Goal: Navigation & Orientation: Find specific page/section

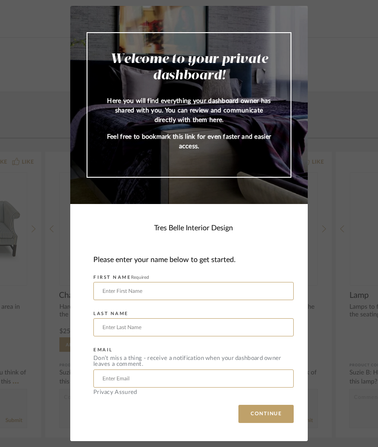
click at [118, 287] on input "text" at bounding box center [193, 291] width 201 height 18
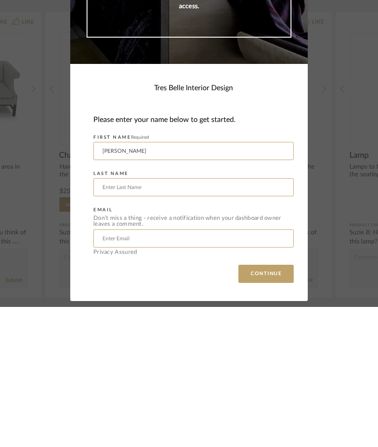
type input "[PERSON_NAME]"
click at [122, 319] on input "text" at bounding box center [193, 328] width 201 height 18
type input "[PERSON_NAME]"
click at [118, 370] on input "text" at bounding box center [193, 379] width 201 height 18
type input "[EMAIL_ADDRESS][DOMAIN_NAME]"
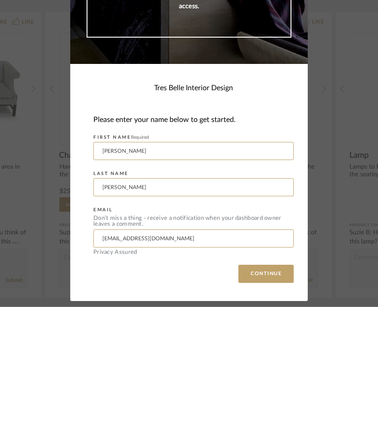
click at [262, 405] on button "CONTINUE" at bounding box center [266, 414] width 55 height 18
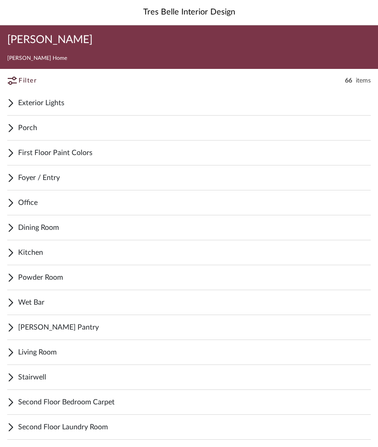
click at [64, 105] on span "Exterior Lights" at bounding box center [194, 103] width 353 height 11
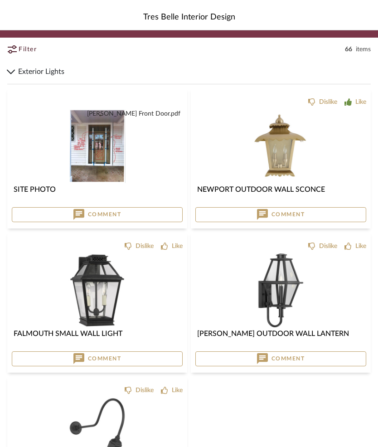
scroll to position [30, 0]
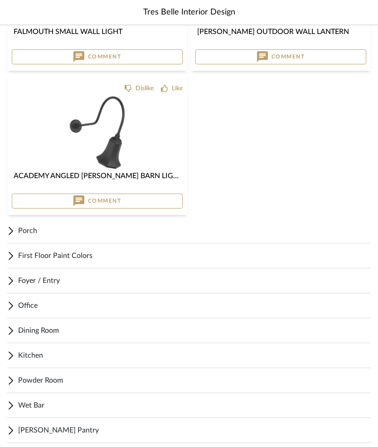
click at [35, 231] on span "Porch" at bounding box center [194, 231] width 353 height 11
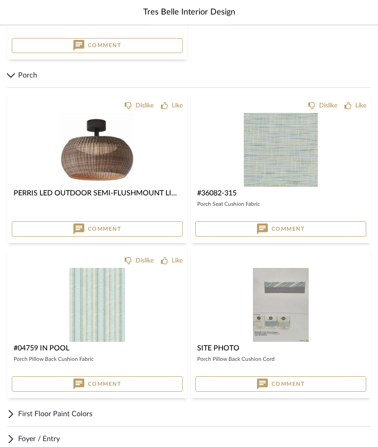
scroll to position [489, 0]
click at [20, 411] on span "First Floor Paint Colors" at bounding box center [194, 414] width 353 height 11
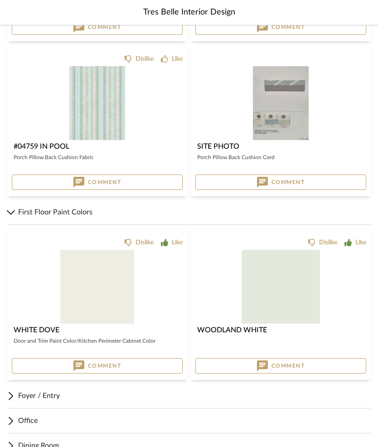
scroll to position [703, 0]
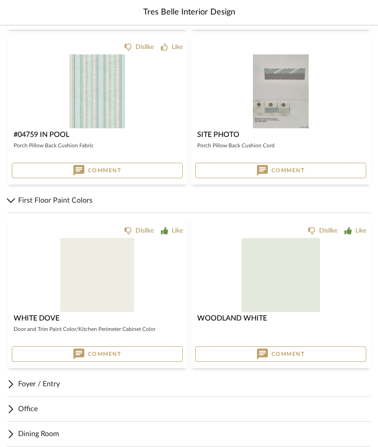
click at [25, 384] on span "Foyer / Entry" at bounding box center [194, 384] width 353 height 11
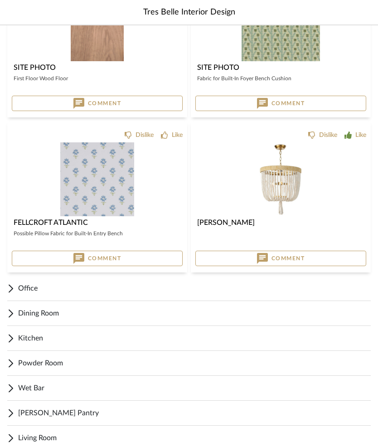
scroll to position [1147, 0]
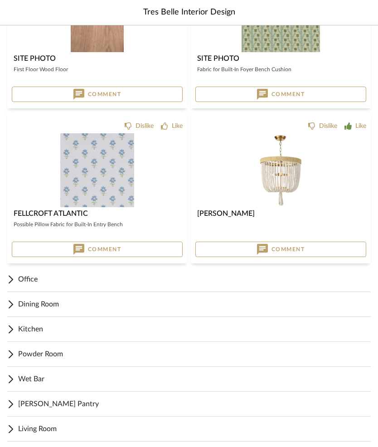
click at [33, 281] on span "Office" at bounding box center [194, 279] width 353 height 11
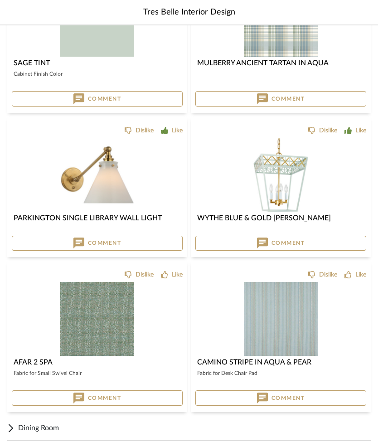
scroll to position [1637, 0]
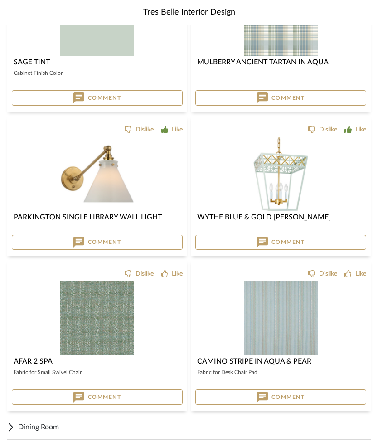
click at [57, 427] on span "Dining Room" at bounding box center [194, 427] width 353 height 11
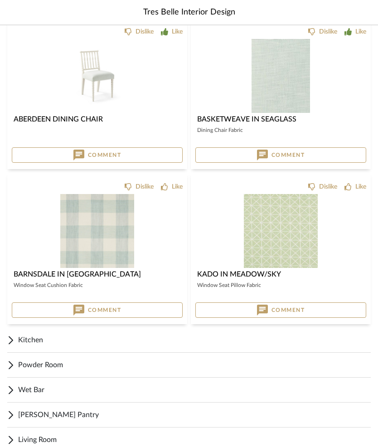
scroll to position [2362, 0]
click at [46, 341] on span "Kitchen" at bounding box center [194, 340] width 353 height 11
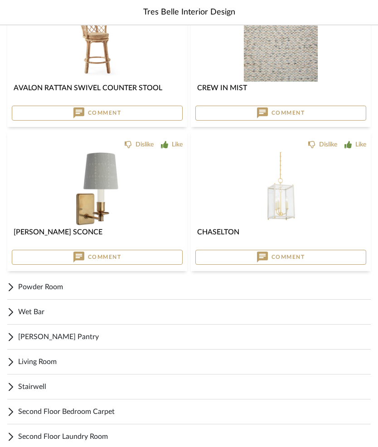
scroll to position [3082, 0]
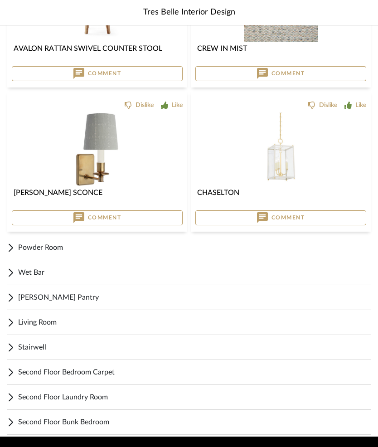
click at [57, 251] on span "Powder Room" at bounding box center [194, 247] width 353 height 11
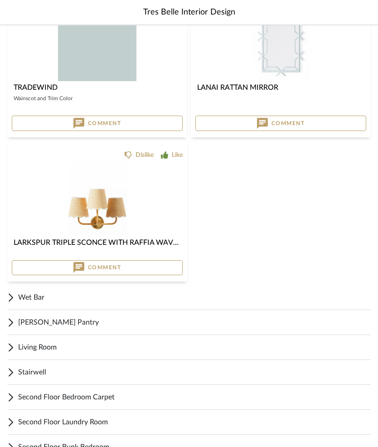
scroll to position [3541, 0]
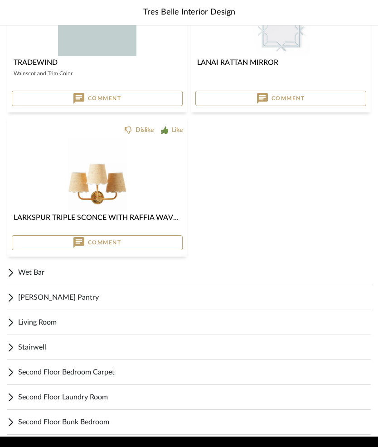
click at [39, 275] on span "Wet Bar" at bounding box center [194, 272] width 353 height 11
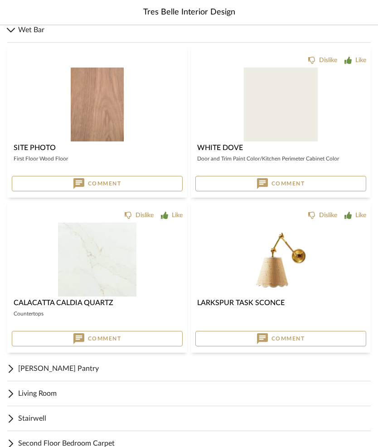
scroll to position [3855, 0]
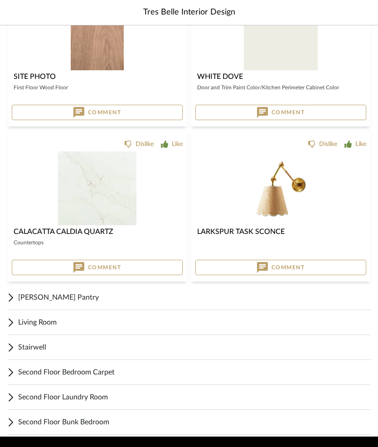
click at [59, 303] on span "[PERSON_NAME] Pantry" at bounding box center [194, 297] width 353 height 11
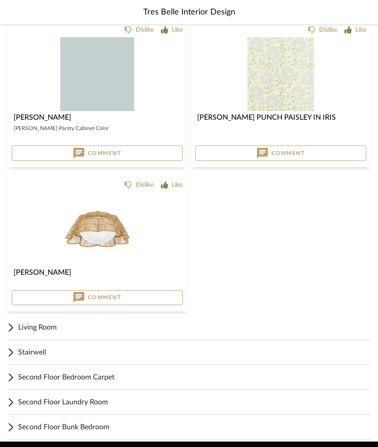
scroll to position [4158, 0]
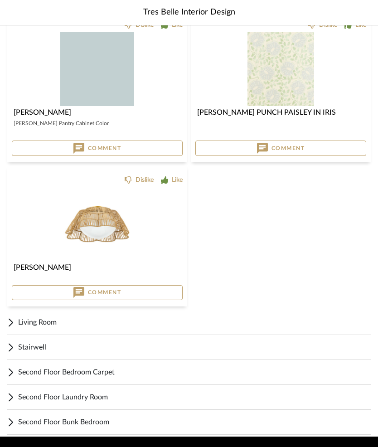
click at [56, 322] on span "Living Room" at bounding box center [194, 322] width 353 height 11
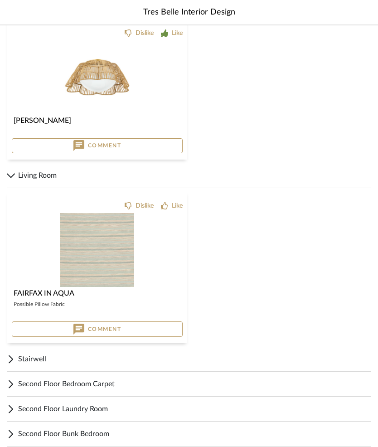
scroll to position [4317, 0]
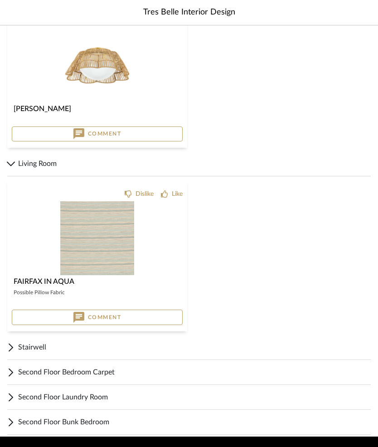
click at [43, 352] on span "Stairwell" at bounding box center [194, 347] width 353 height 11
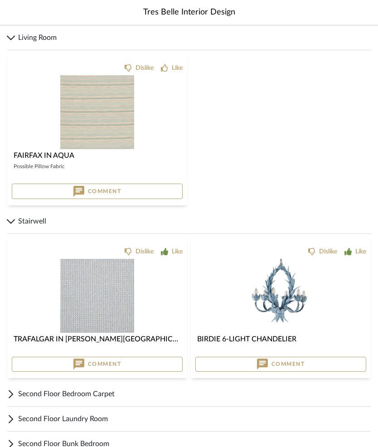
scroll to position [4464, 0]
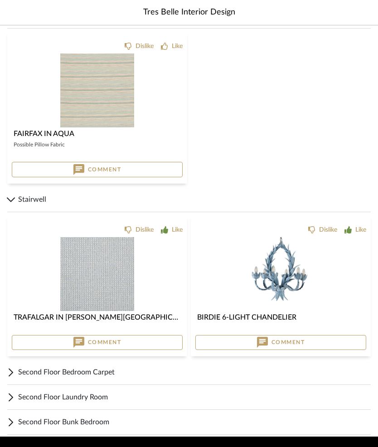
click at [110, 374] on span "Second Floor Bedroom Carpet" at bounding box center [194, 372] width 353 height 11
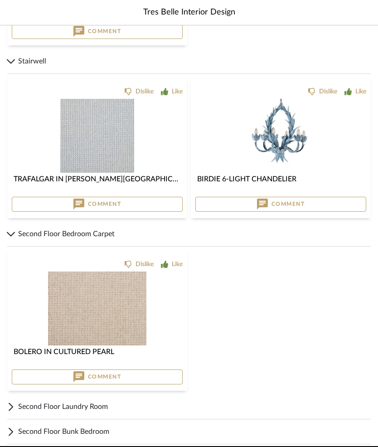
scroll to position [4612, 0]
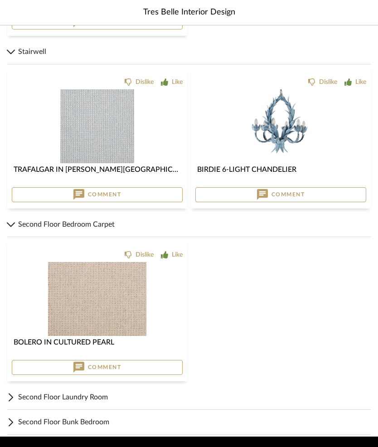
click at [101, 396] on span "Second Floor Laundry Room" at bounding box center [194, 397] width 353 height 11
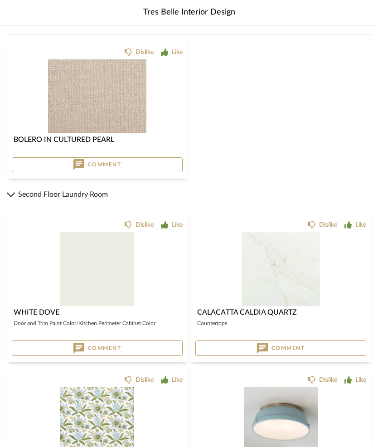
scroll to position [4915, 0]
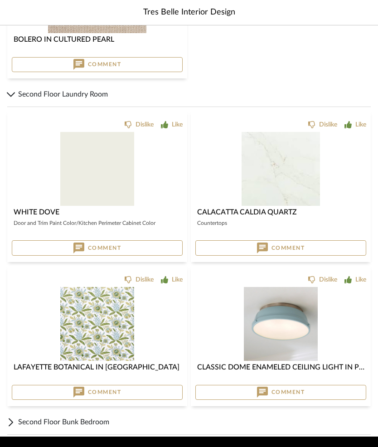
click at [100, 429] on div "Second Floor Bunk Bedroom" at bounding box center [189, 422] width 364 height 25
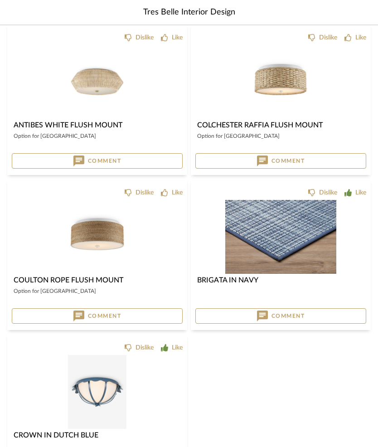
scroll to position [5529, 0]
